Goal: Information Seeking & Learning: Learn about a topic

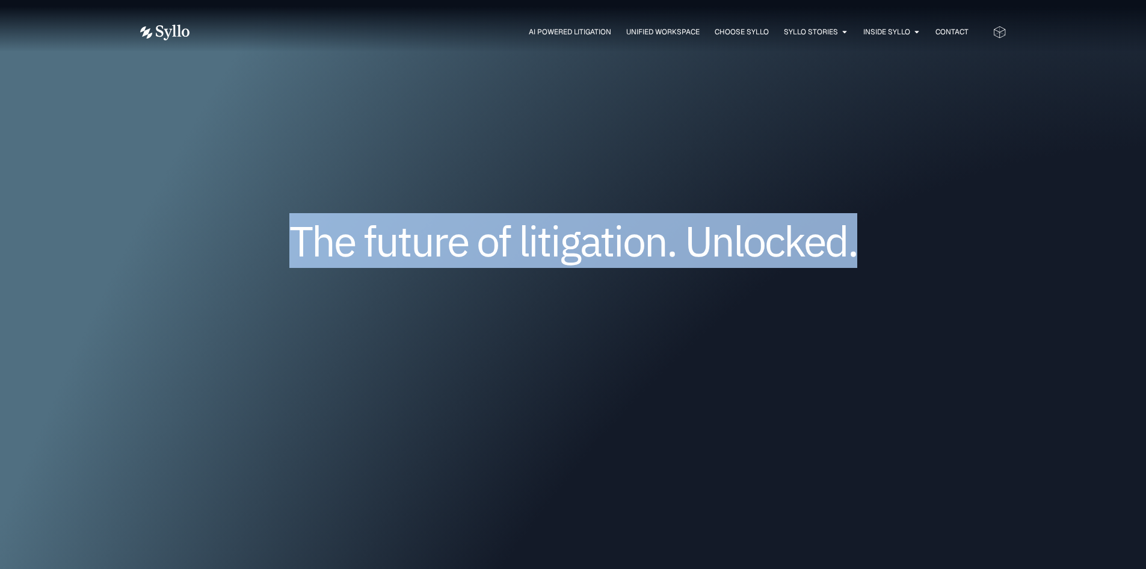
drag, startPoint x: 923, startPoint y: 239, endPoint x: 146, endPoint y: 199, distance: 777.8
drag, startPoint x: 660, startPoint y: 232, endPoint x: 372, endPoint y: 240, distance: 287.7
click at [239, 225] on h1 "The future of litigation. Unlocked." at bounding box center [573, 241] width 722 height 40
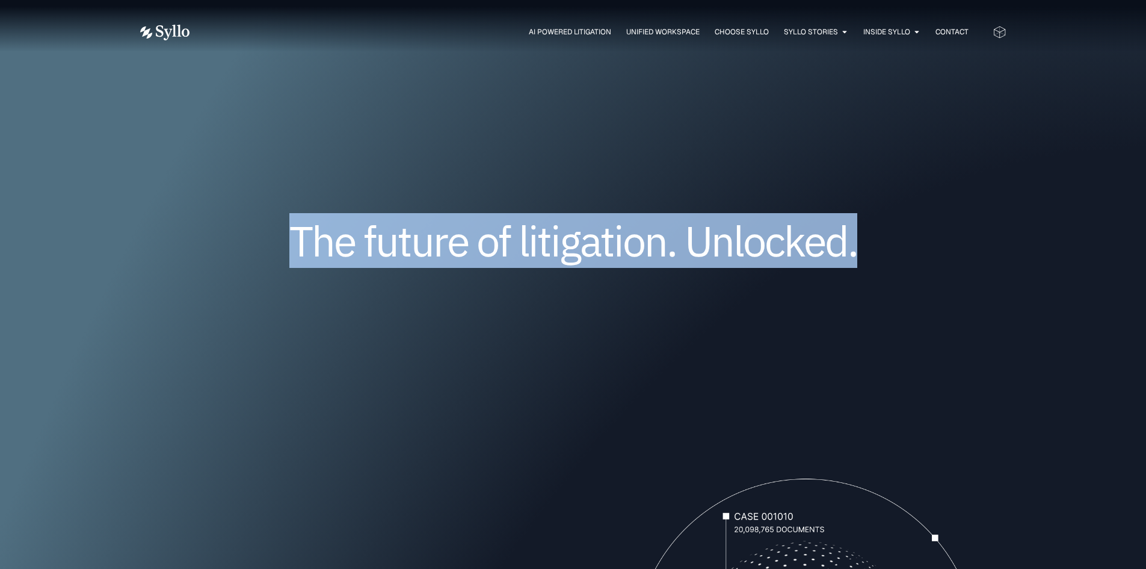
drag, startPoint x: 429, startPoint y: 247, endPoint x: 525, endPoint y: 226, distance: 98.0
click at [429, 246] on h1 "The future of litigation. Unlocked." at bounding box center [573, 241] width 722 height 40
click at [622, 195] on div "The future of litigation. Unlocked." at bounding box center [573, 259] width 866 height 244
drag, startPoint x: 811, startPoint y: 250, endPoint x: 327, endPoint y: 228, distance: 484.8
click at [291, 230] on h1 "The future of litigation. Unlocked." at bounding box center [573, 241] width 722 height 40
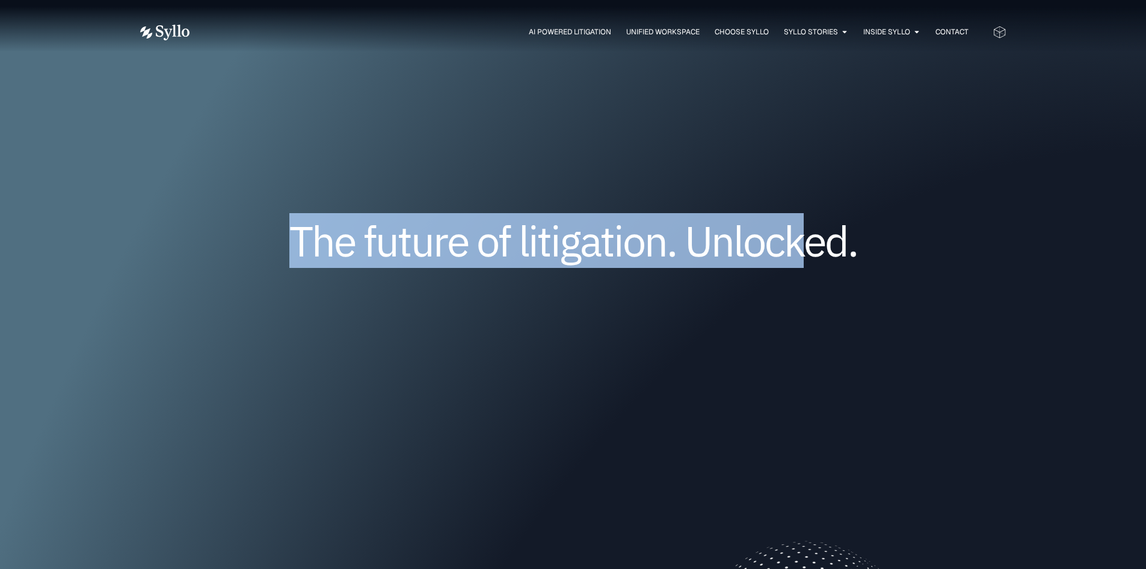
click at [437, 233] on h1 "The future of litigation. Unlocked." at bounding box center [573, 241] width 722 height 40
drag, startPoint x: 813, startPoint y: 247, endPoint x: 313, endPoint y: 220, distance: 501.3
click at [246, 230] on h1 "The future of litigation. Unlocked." at bounding box center [573, 241] width 722 height 40
click at [318, 241] on h1 "The future of litigation. Unlocked." at bounding box center [573, 241] width 722 height 40
drag, startPoint x: 294, startPoint y: 242, endPoint x: 887, endPoint y: 262, distance: 593.5
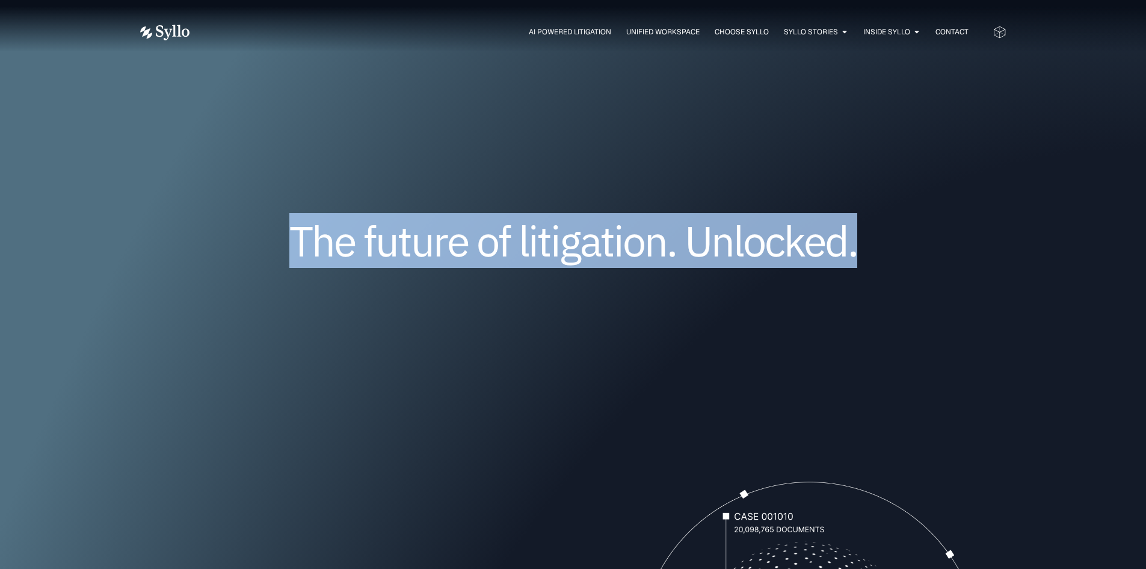
click at [887, 262] on div "The future of litigation. Unlocked." at bounding box center [573, 259] width 866 height 244
click at [872, 254] on h1 "The future of litigation. Unlocked." at bounding box center [573, 241] width 722 height 40
drag, startPoint x: 859, startPoint y: 250, endPoint x: 270, endPoint y: 229, distance: 588.8
click at [264, 230] on h1 "The future of litigation. Unlocked." at bounding box center [573, 241] width 722 height 40
click at [389, 232] on h1 "The future of litigation. Unlocked." at bounding box center [573, 241] width 722 height 40
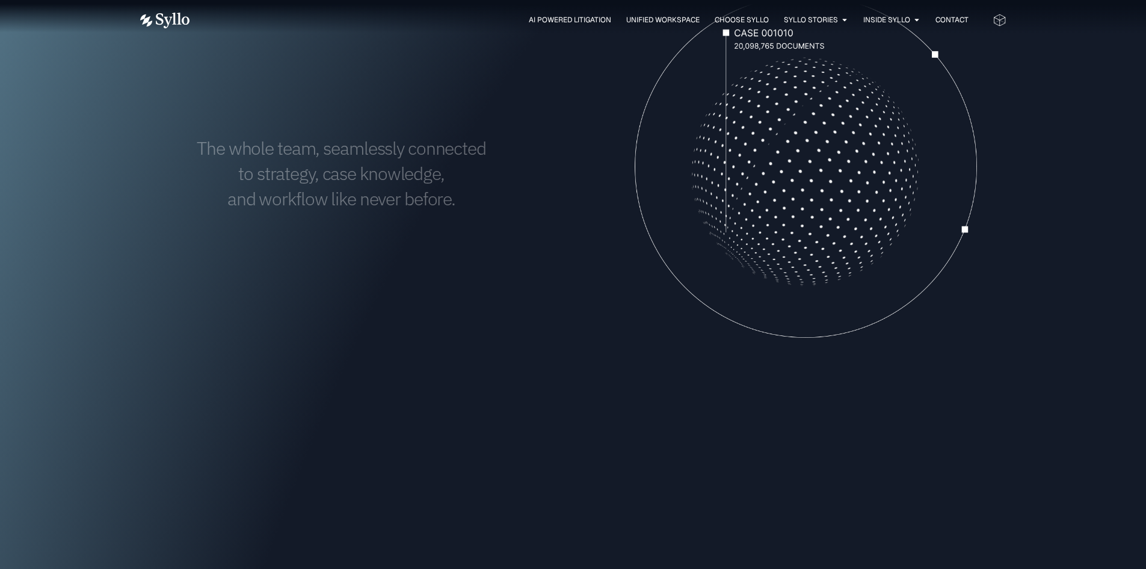
scroll to position [361, 0]
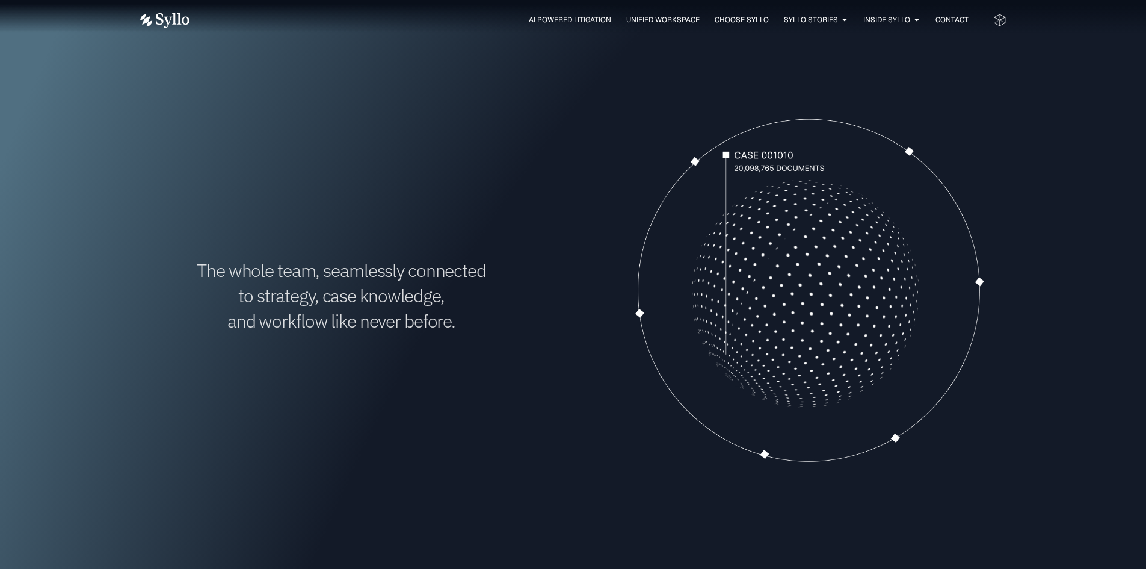
drag, startPoint x: 775, startPoint y: 166, endPoint x: 771, endPoint y: 161, distance: 6.5
click at [724, 163] on video "Your browser doesn't support HTML5 video." at bounding box center [804, 293] width 403 height 403
click at [770, 162] on video "Your browser doesn't support HTML5 video." at bounding box center [804, 293] width 403 height 403
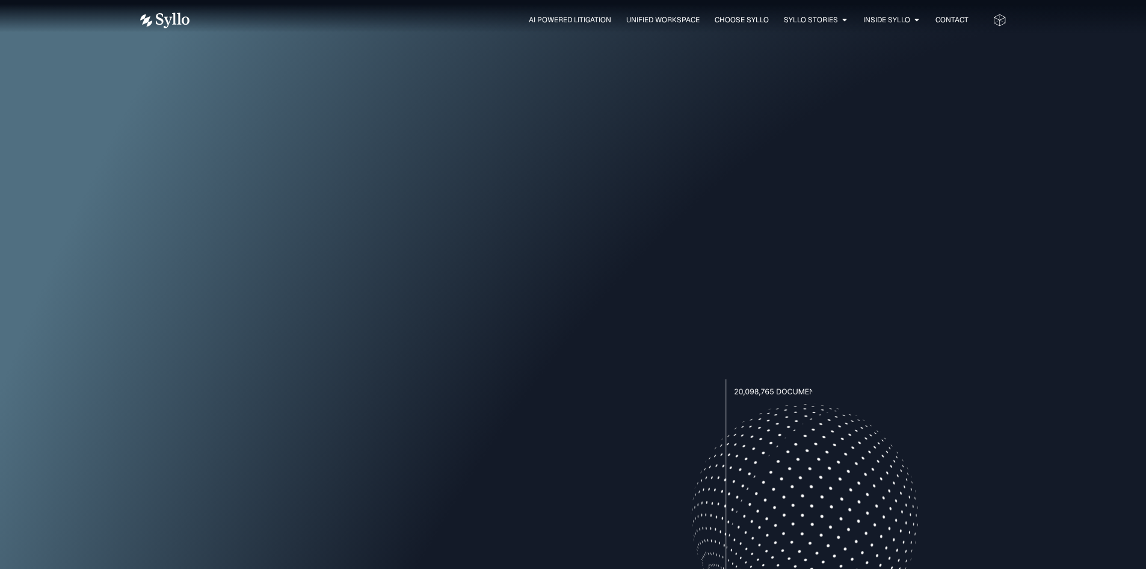
scroll to position [0, 0]
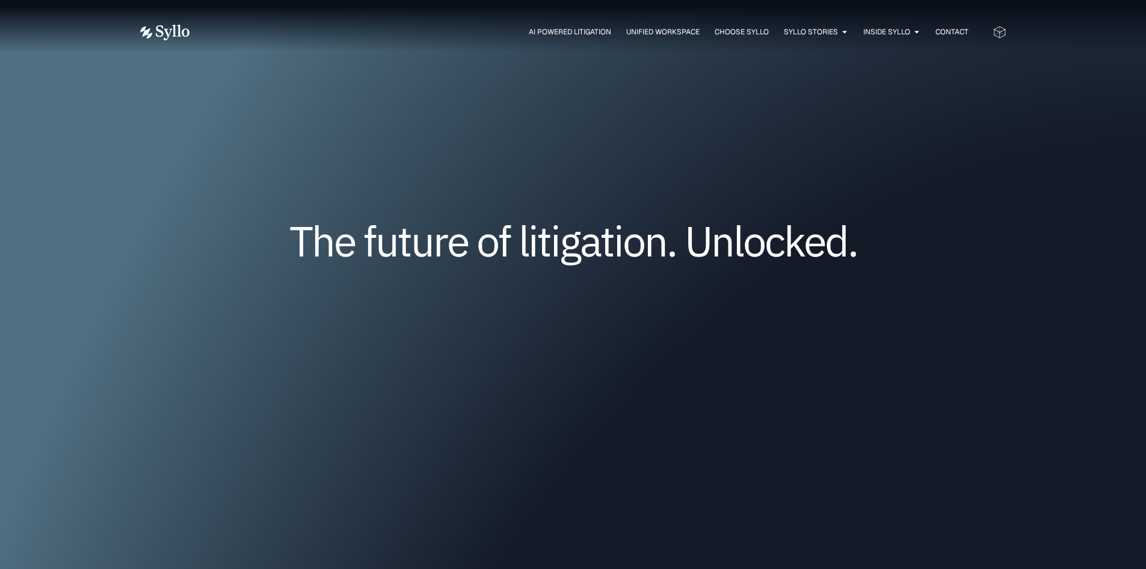
click at [531, 170] on div "The future of litigation. Unlocked." at bounding box center [573, 259] width 866 height 244
